Goal: Find specific page/section: Find specific page/section

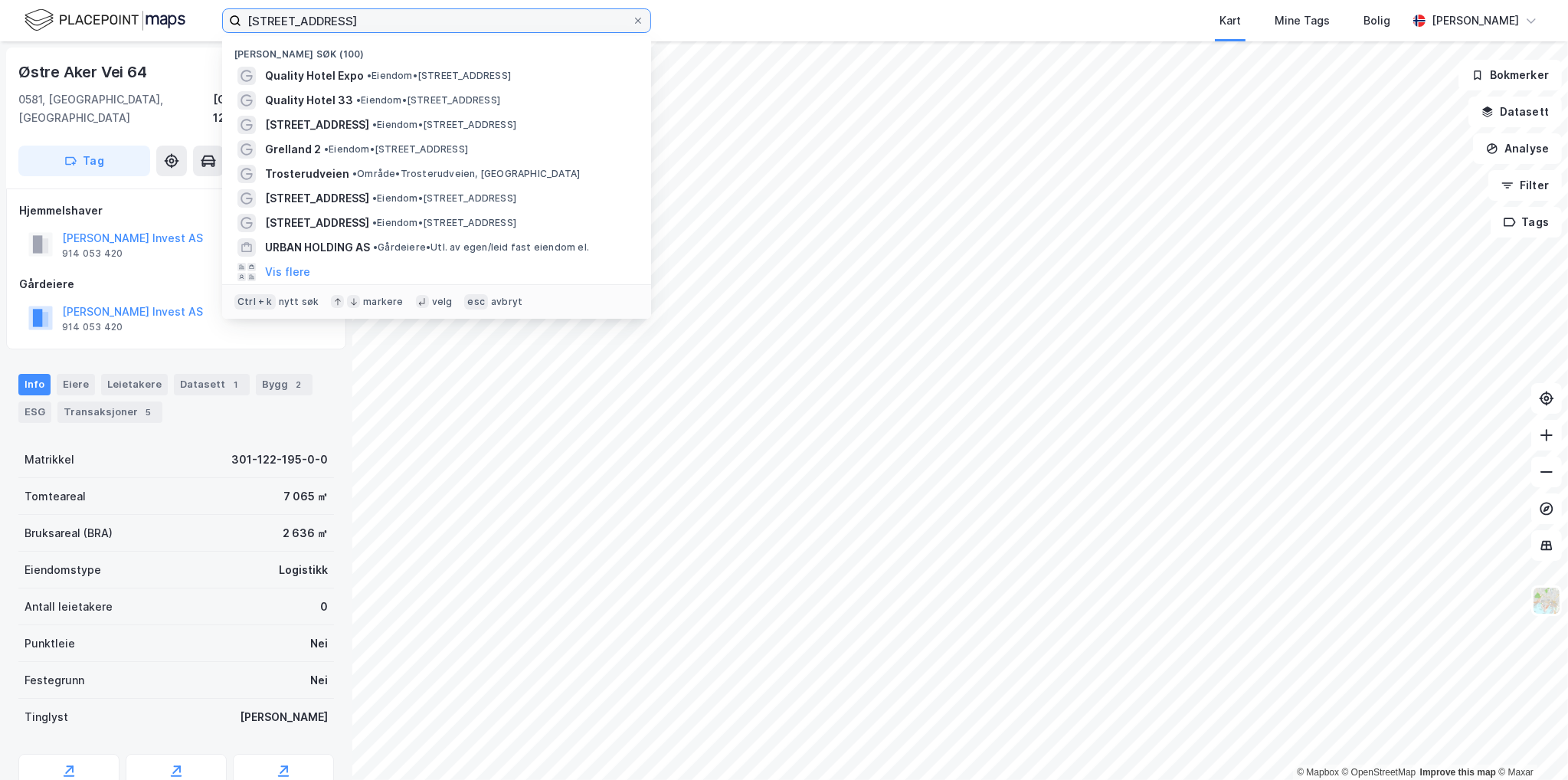
drag, startPoint x: 368, startPoint y: 22, endPoint x: 92, endPoint y: 22, distance: 276.0
click at [92, 22] on div "østre aker vei 64 Nylige søk (100) Quality Hotel Expo • Eiendom • [STREET_ADDRE…" at bounding box center [784, 20] width 1568 height 42
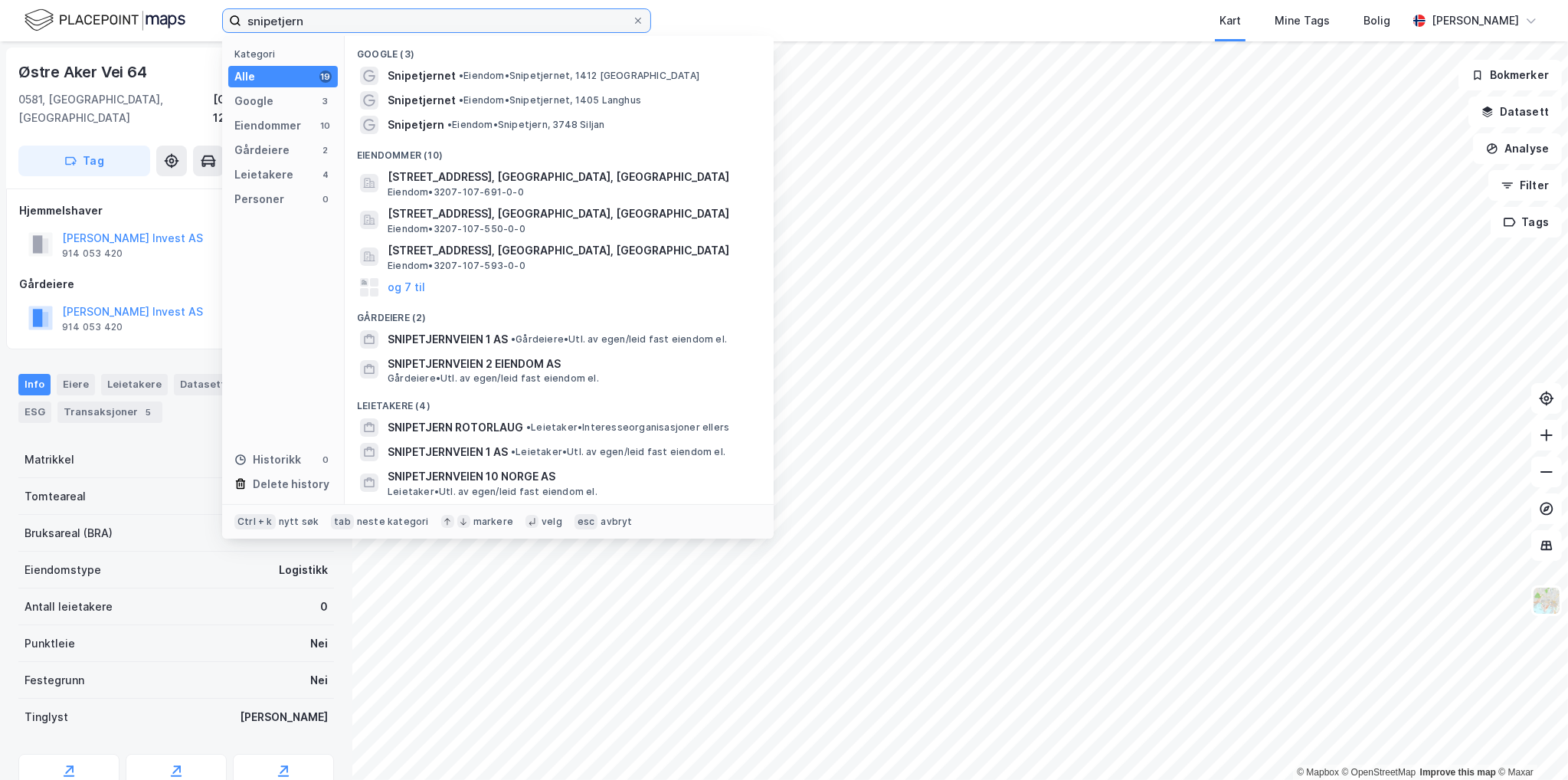
drag, startPoint x: 312, startPoint y: 18, endPoint x: 153, endPoint y: 26, distance: 159.2
click at [153, 26] on div "snipetjern Kategori Alle 19 Google 3 Eiendommer 10 Gårdeiere 2 Leietakere 4 Per…" at bounding box center [784, 20] width 1568 height 42
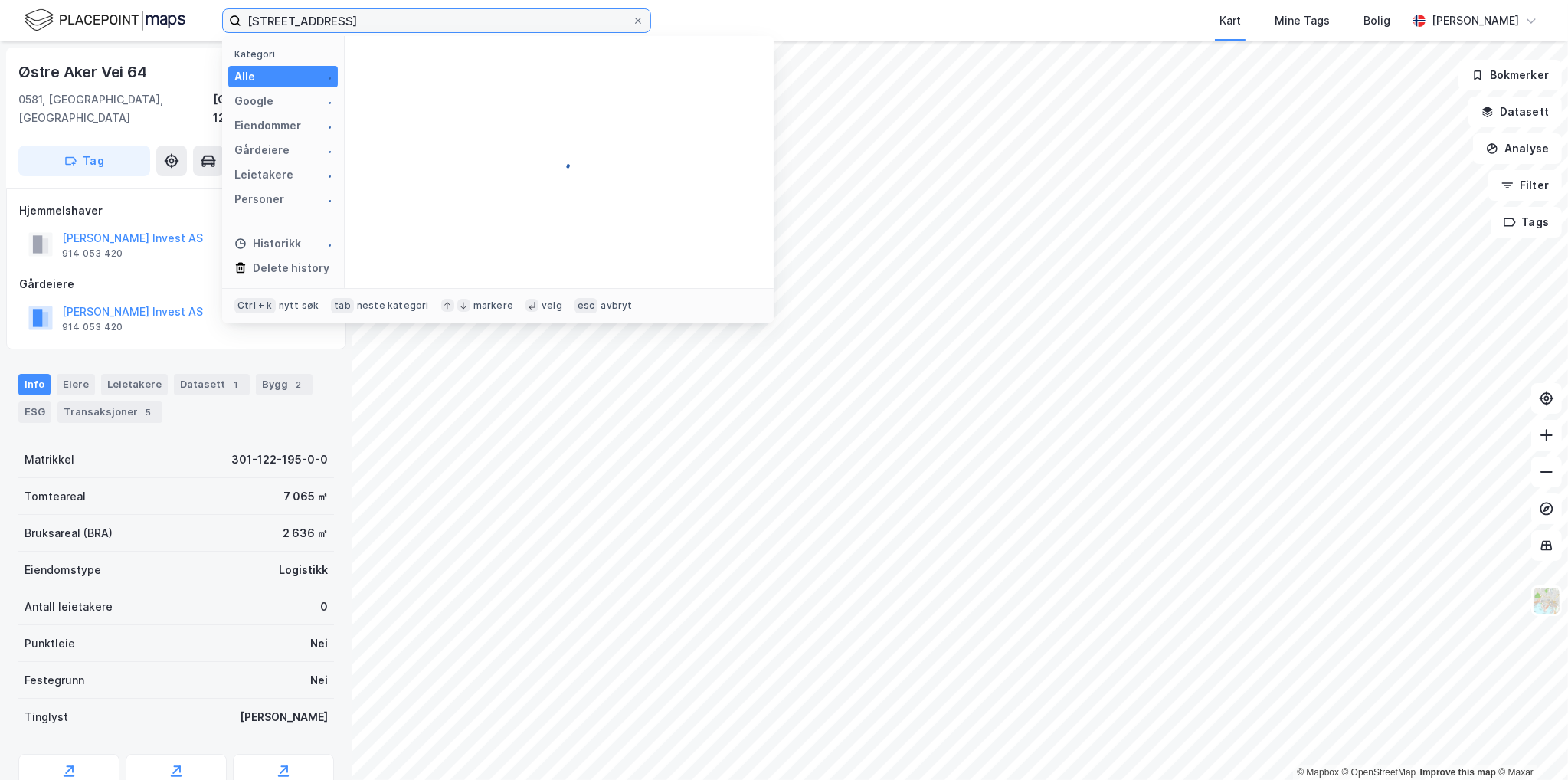
type input "[STREET_ADDRESS]"
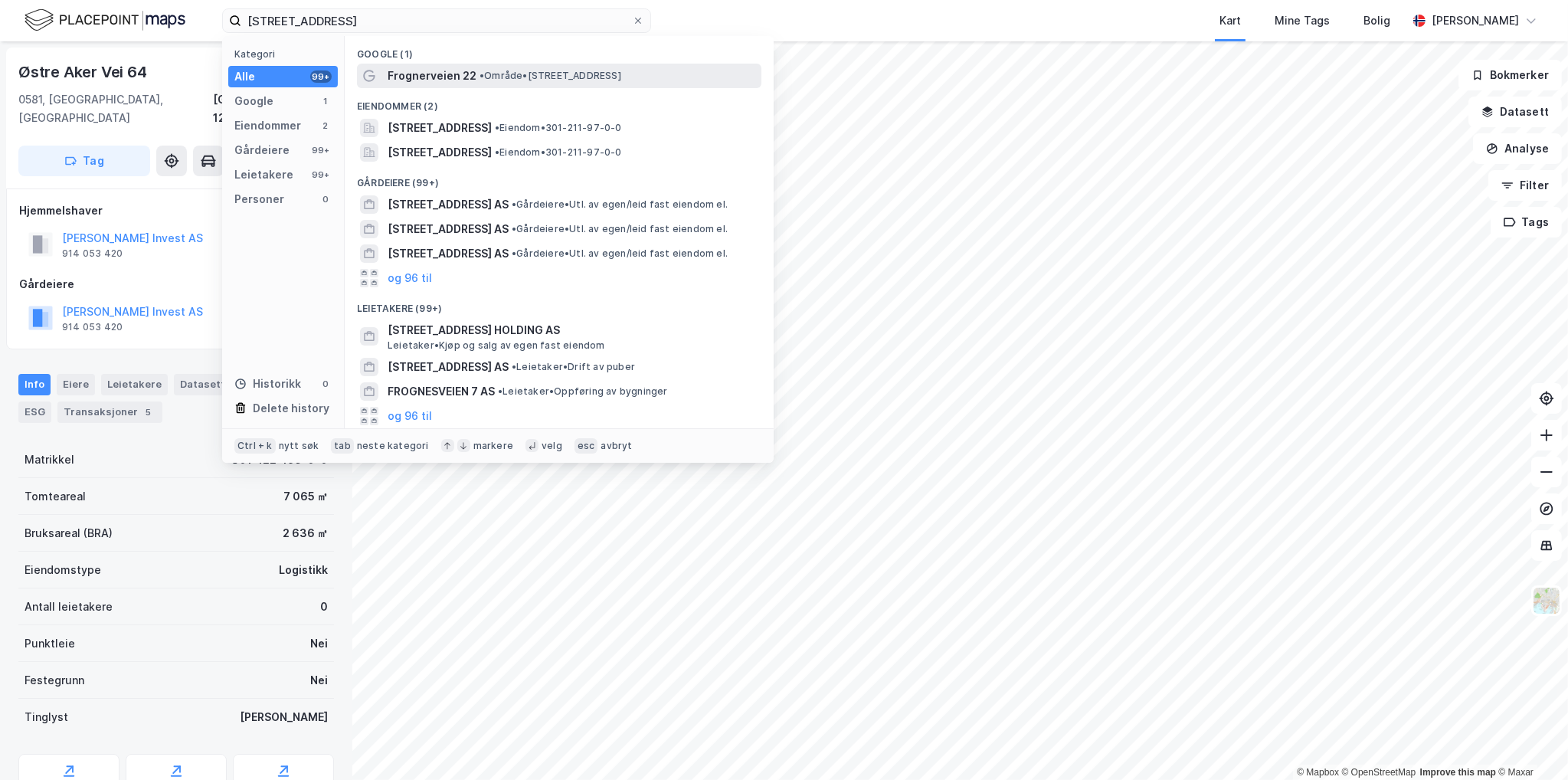
click at [467, 70] on span "Frognerveien 22" at bounding box center [431, 75] width 88 height 18
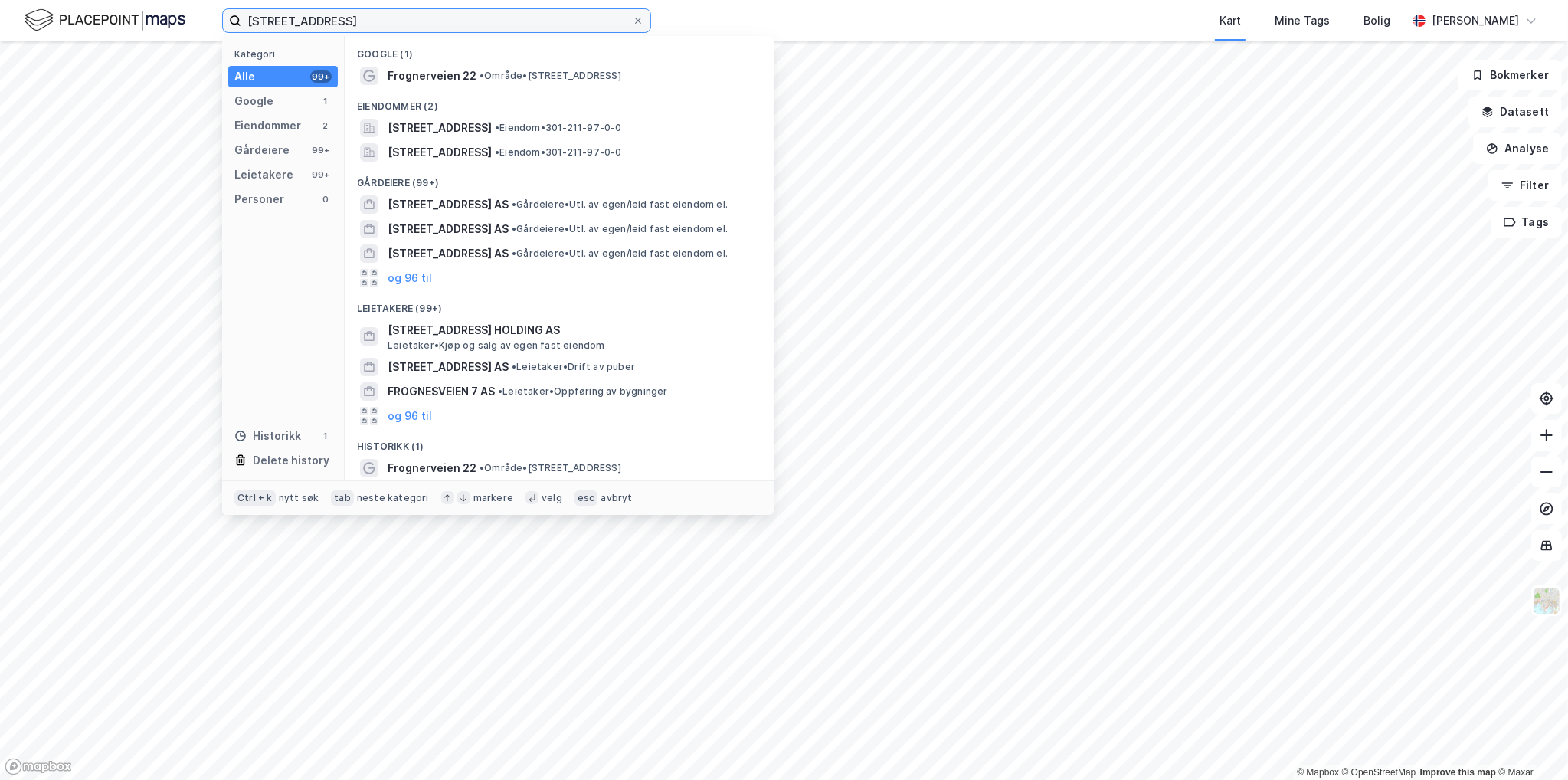
click at [344, 22] on input "[STREET_ADDRESS]" at bounding box center [436, 20] width 391 height 23
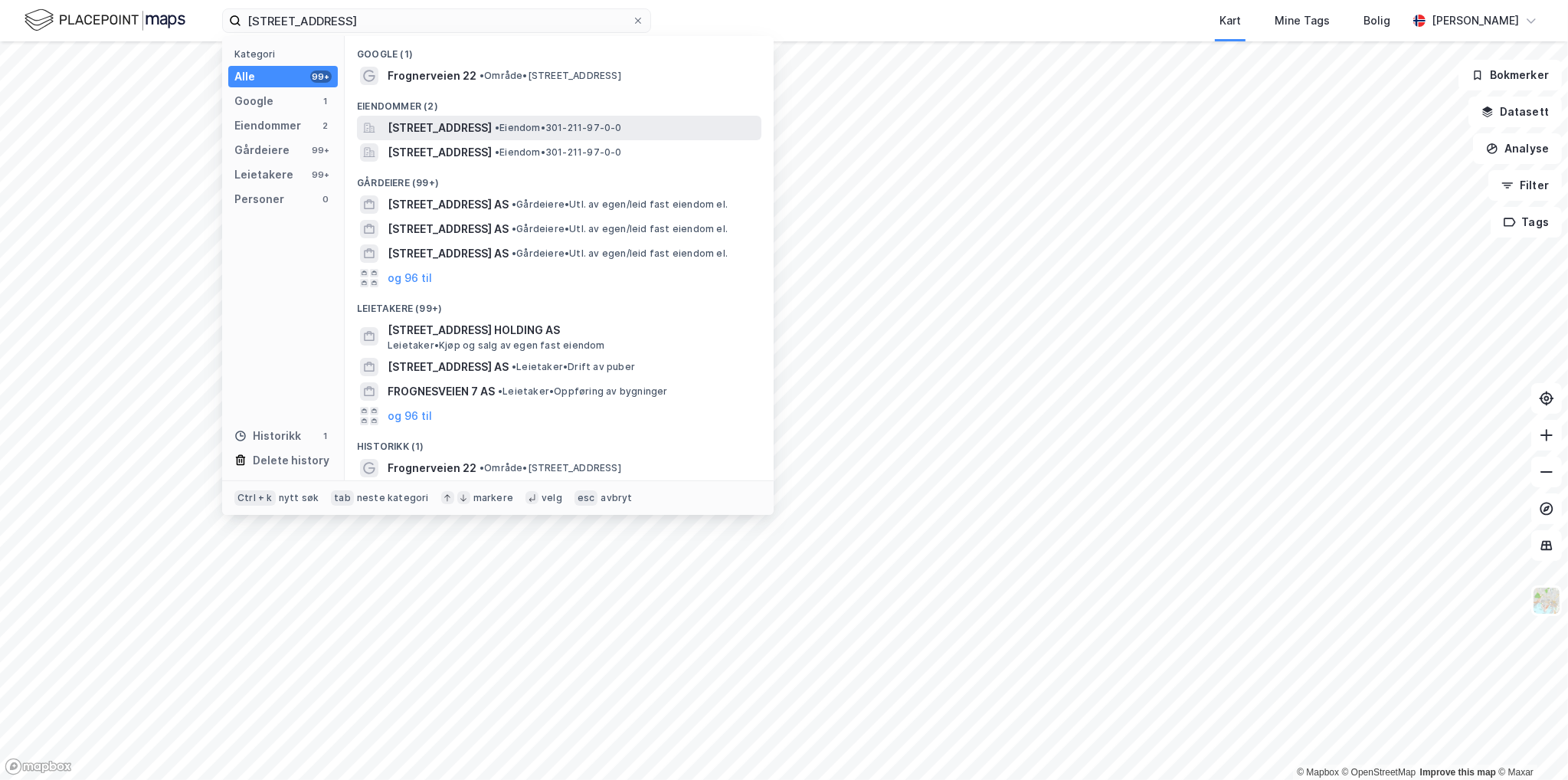
click at [445, 131] on span "[STREET_ADDRESS]" at bounding box center [439, 128] width 104 height 18
